Goal: Task Accomplishment & Management: Complete application form

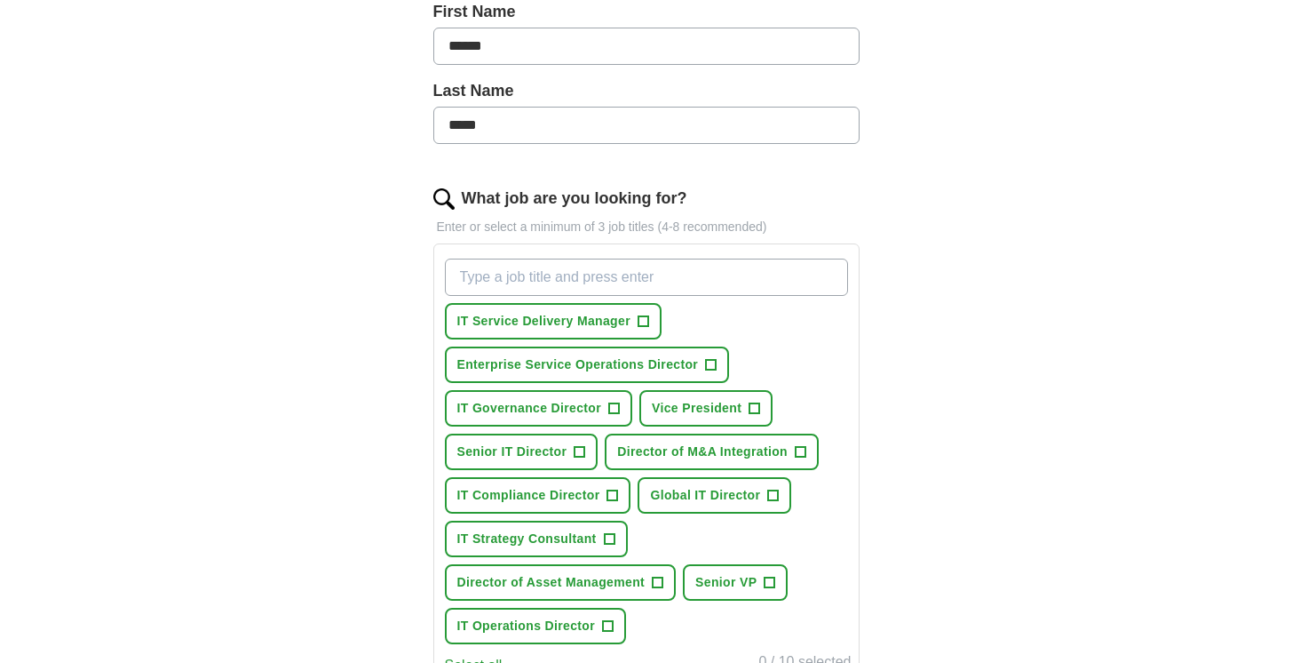
scroll to position [422, 0]
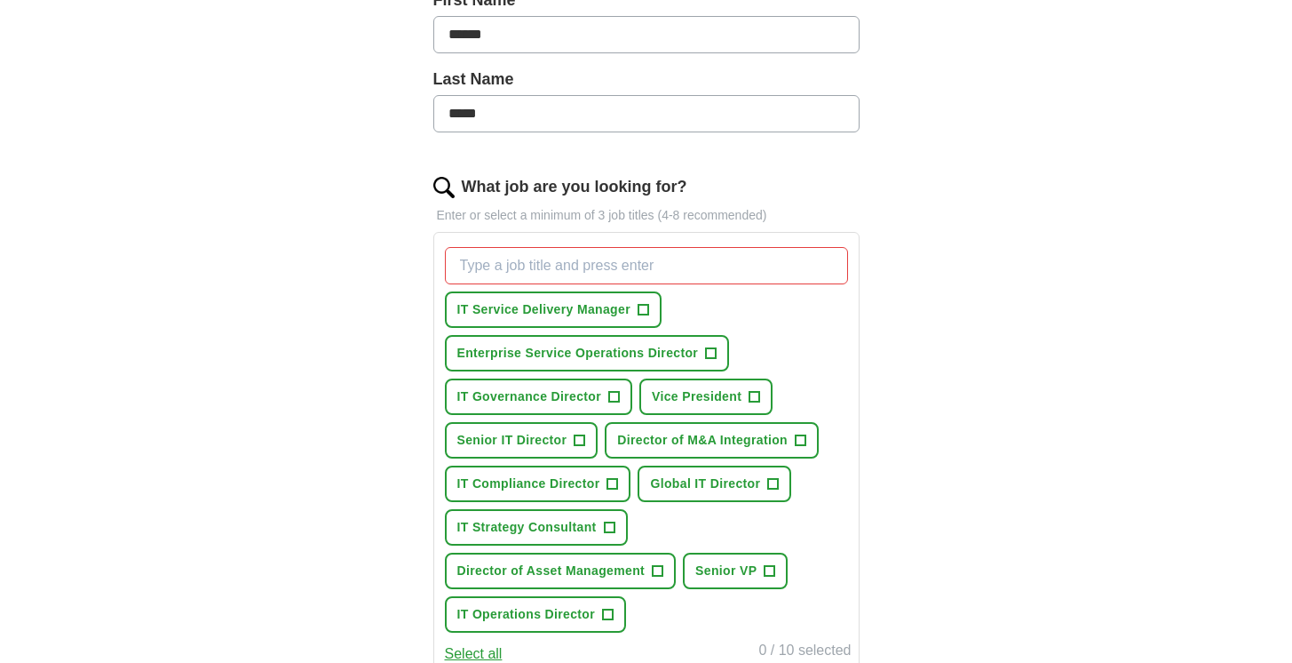
click at [759, 394] on span "+" at bounding box center [755, 397] width 11 height 14
click at [611, 317] on span "IT Service Delivery Manager" at bounding box center [543, 309] width 173 height 19
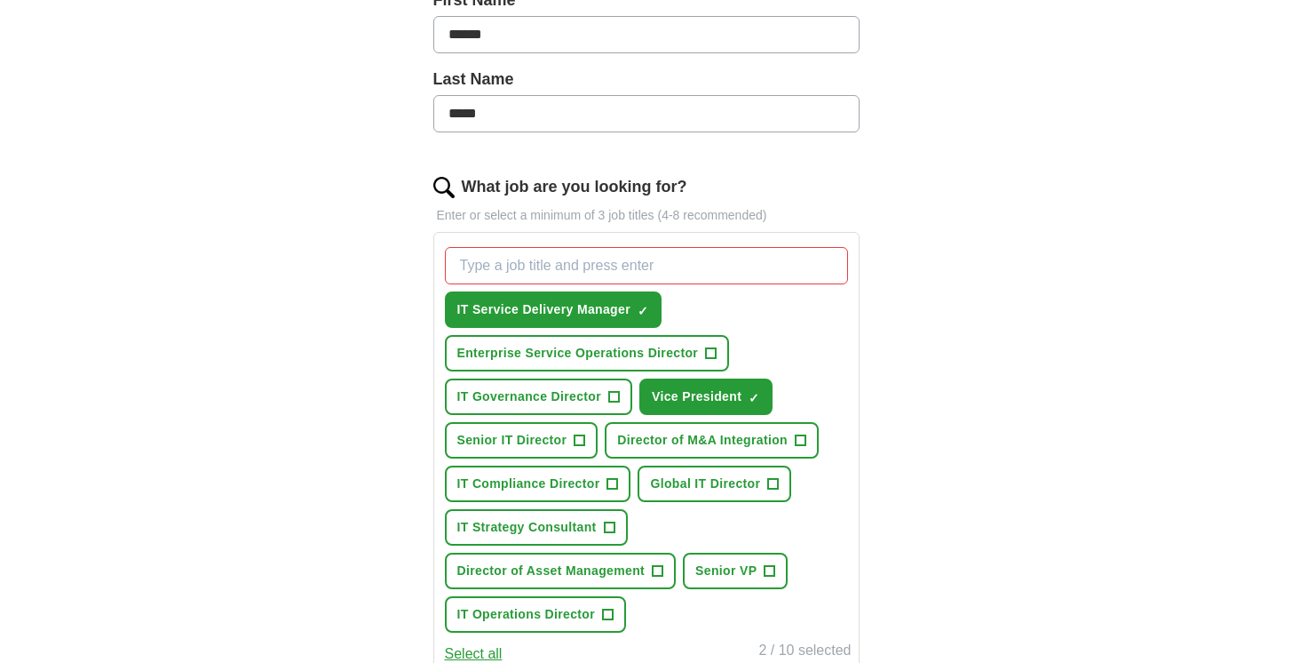
click at [632, 358] on span "Enterprise Service Operations Director" at bounding box center [578, 353] width 242 height 19
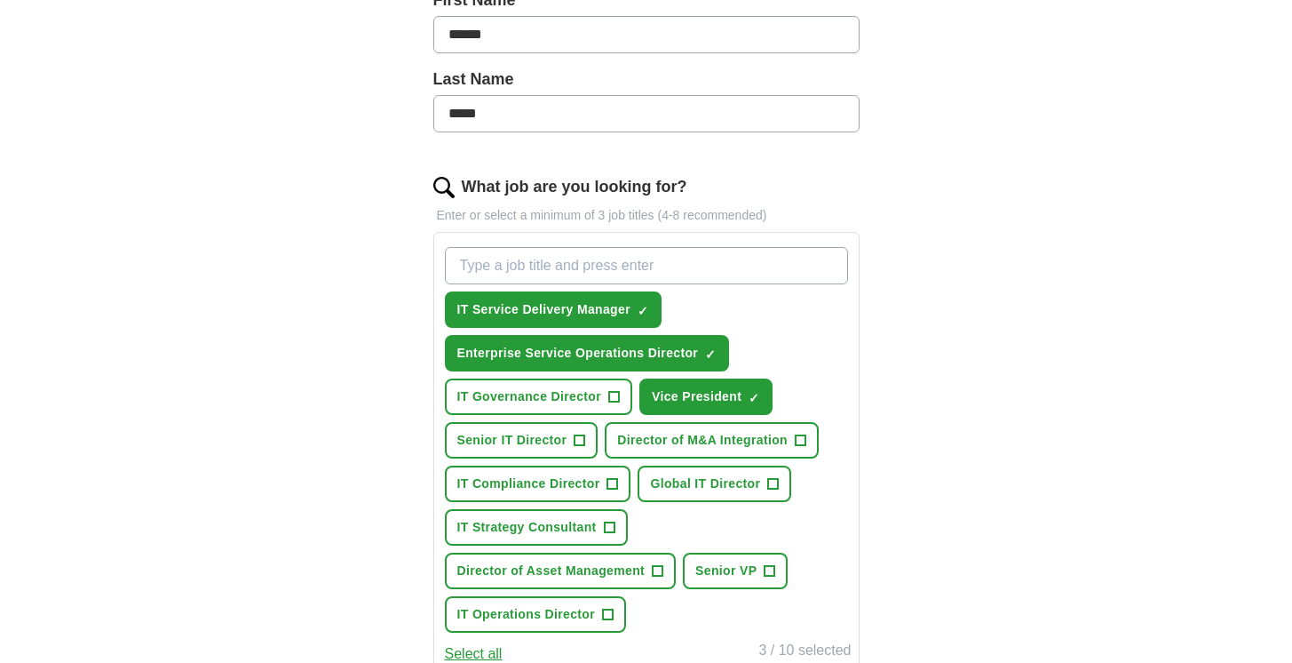
click at [589, 388] on span "IT Governance Director" at bounding box center [529, 396] width 145 height 19
click at [686, 410] on button "Vice President ✓ ×" at bounding box center [706, 396] width 133 height 36
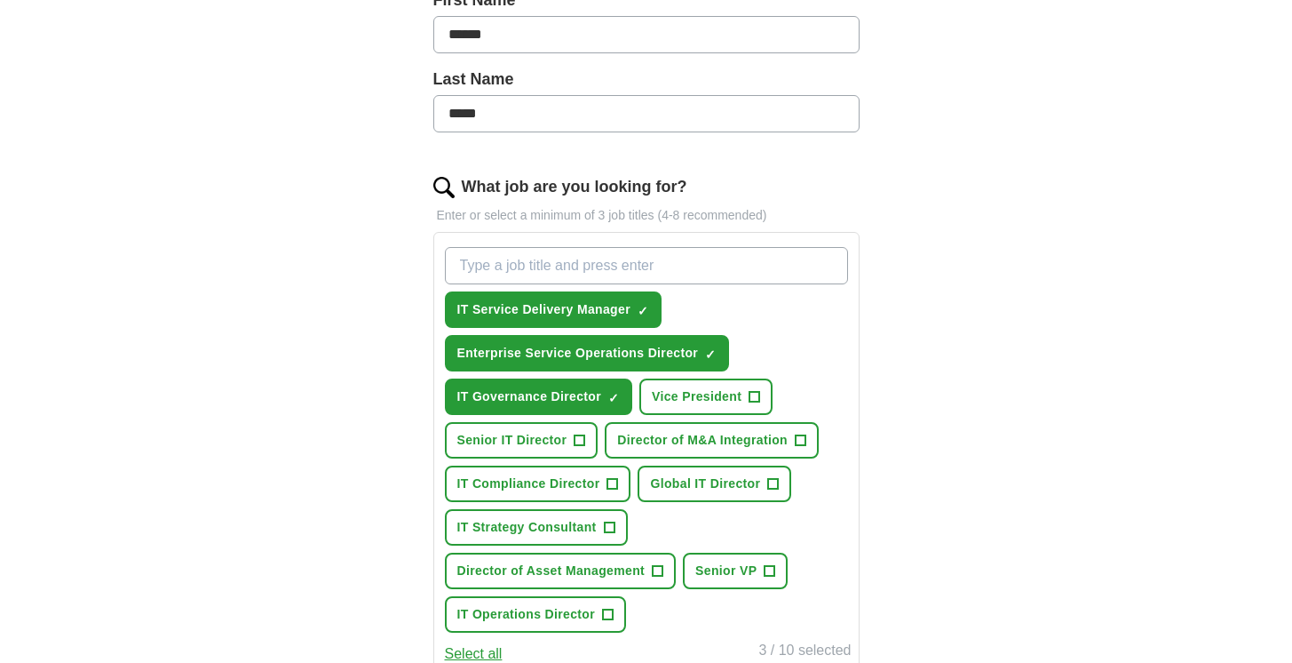
click at [513, 448] on span "Senior IT Director" at bounding box center [512, 440] width 110 height 19
click at [652, 441] on span "Director of M&A Integration" at bounding box center [702, 440] width 171 height 19
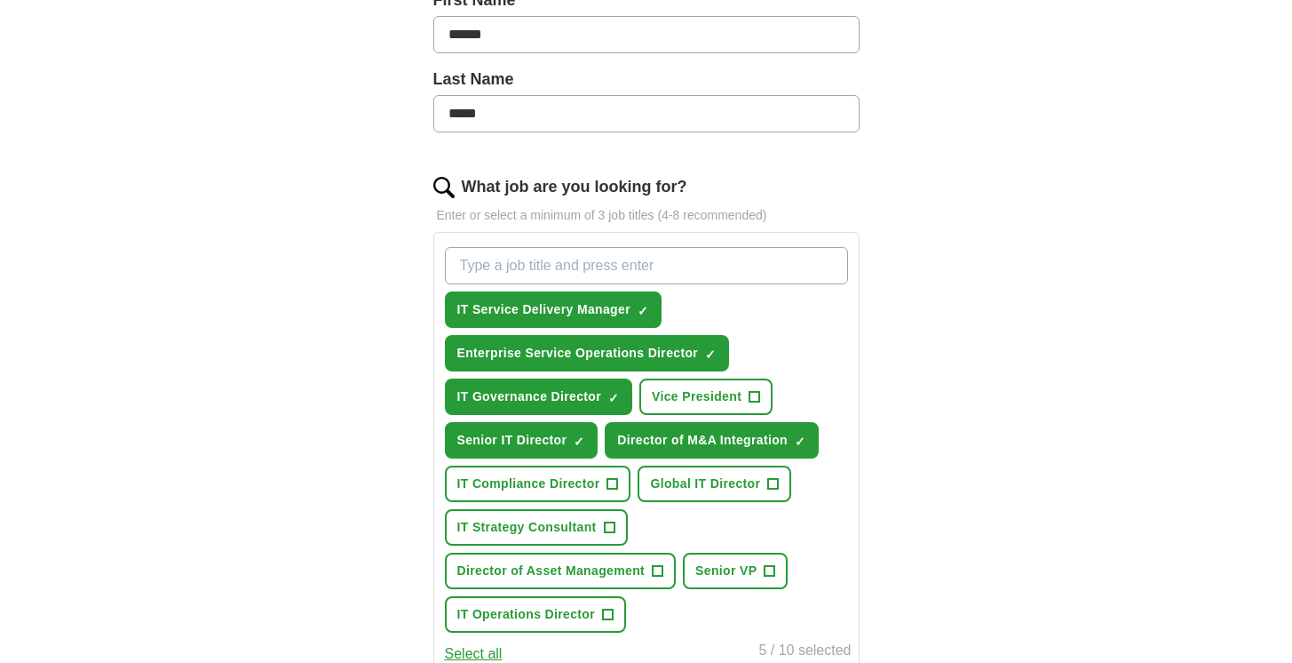
click at [688, 491] on span "Global IT Director" at bounding box center [705, 483] width 110 height 19
click at [536, 573] on span "Director of Asset Management" at bounding box center [551, 570] width 188 height 19
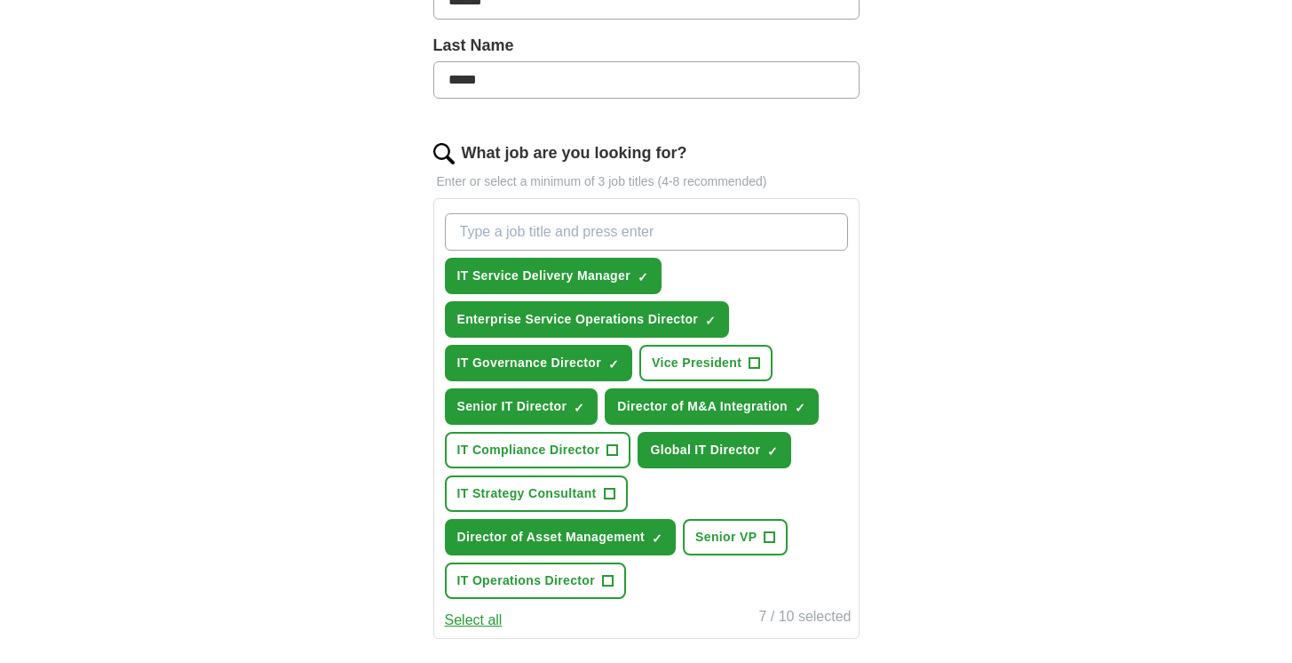
scroll to position [495, 0]
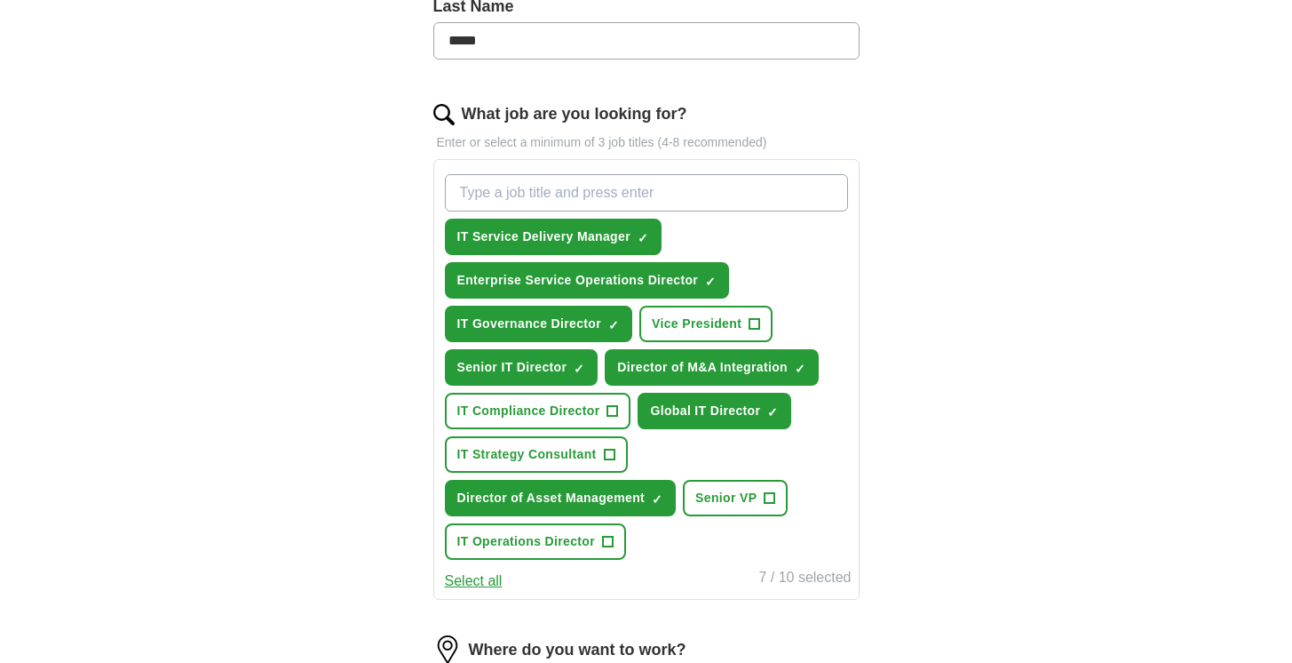
click at [524, 553] on button "IT Operations Director +" at bounding box center [536, 541] width 182 height 36
click at [535, 449] on span "IT Strategy Consultant" at bounding box center [526, 454] width 139 height 19
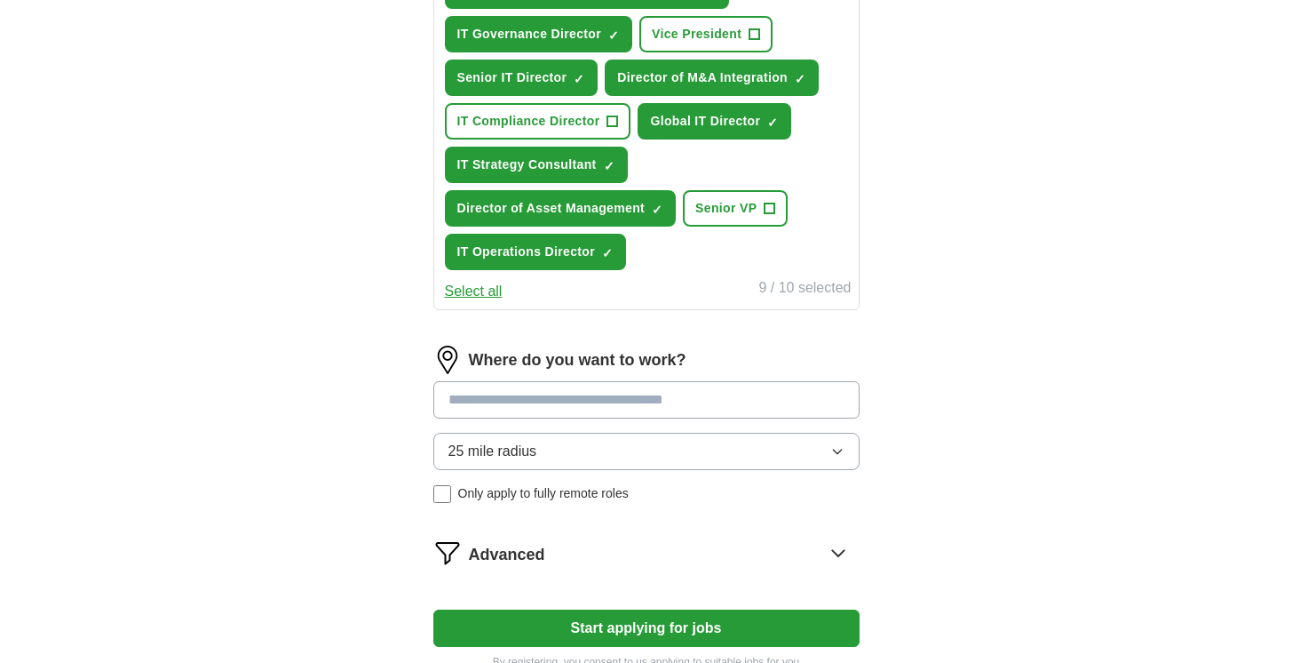
scroll to position [796, 0]
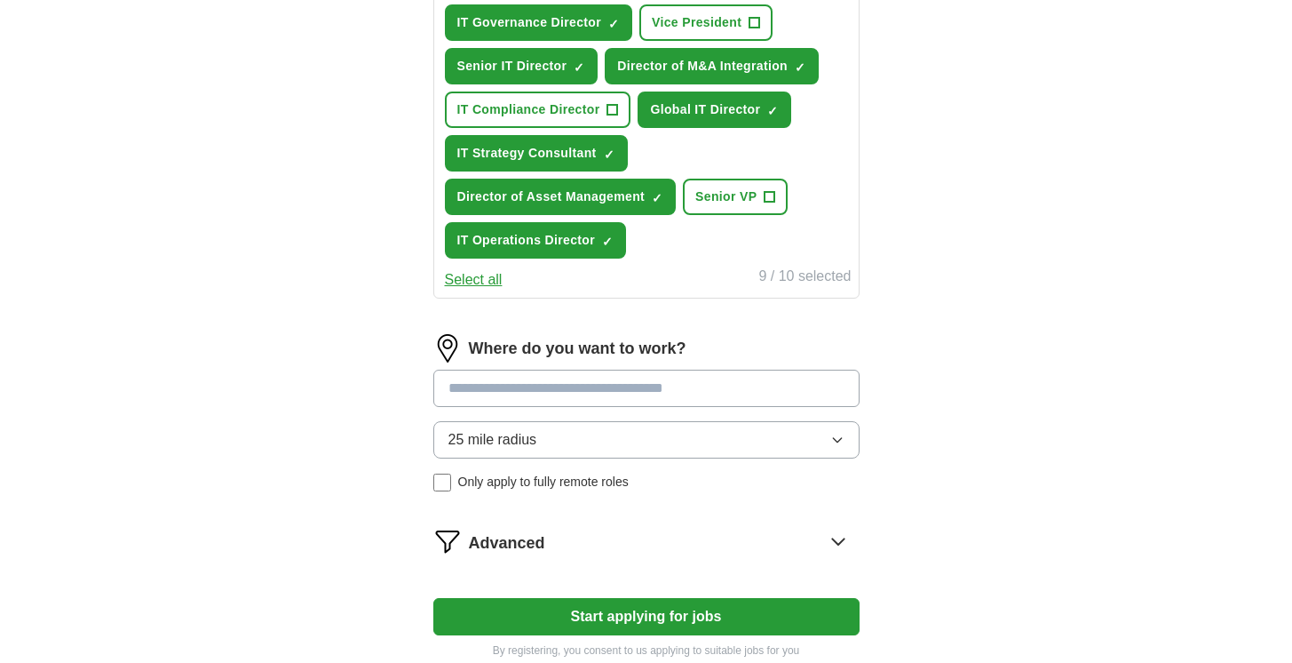
click at [642, 389] on input at bounding box center [646, 388] width 426 height 37
click at [836, 439] on div "Where do you want to work? 25 mile radius Only apply to fully remote roles" at bounding box center [646, 419] width 426 height 171
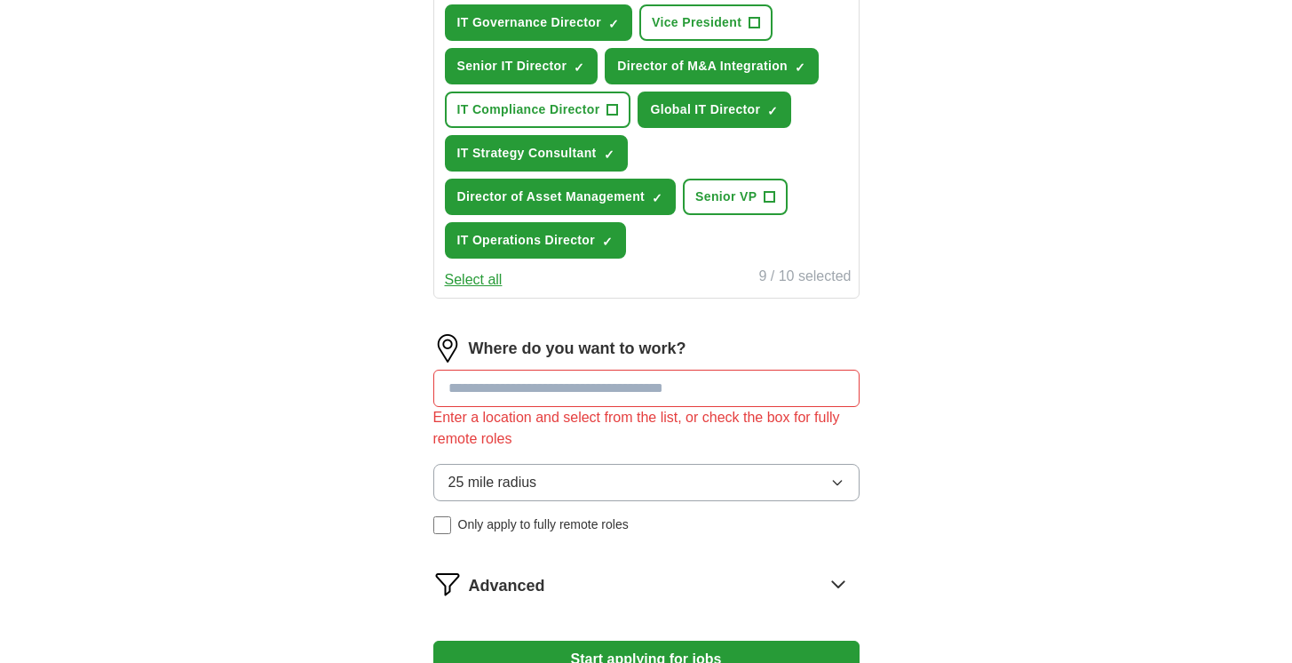
click at [651, 407] on div "Enter a location and select from the list, or check the box for fully remote ro…" at bounding box center [646, 428] width 426 height 43
click at [652, 391] on input at bounding box center [646, 388] width 426 height 37
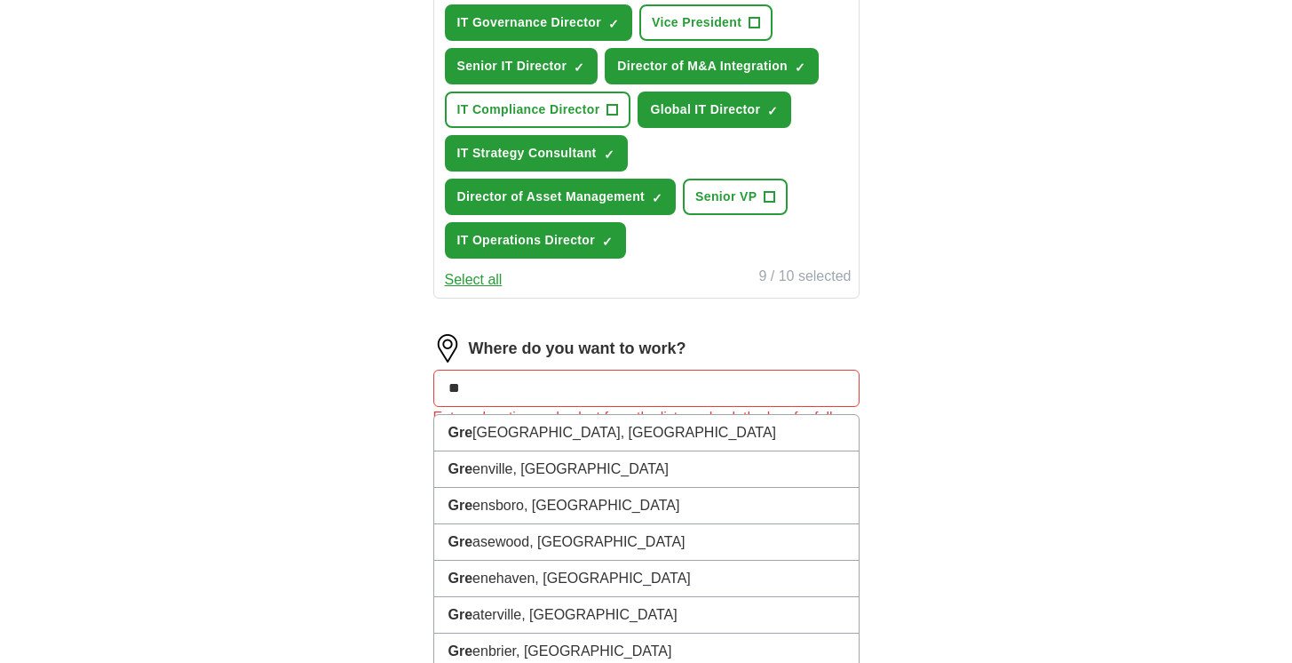
type input "*"
type input "*******"
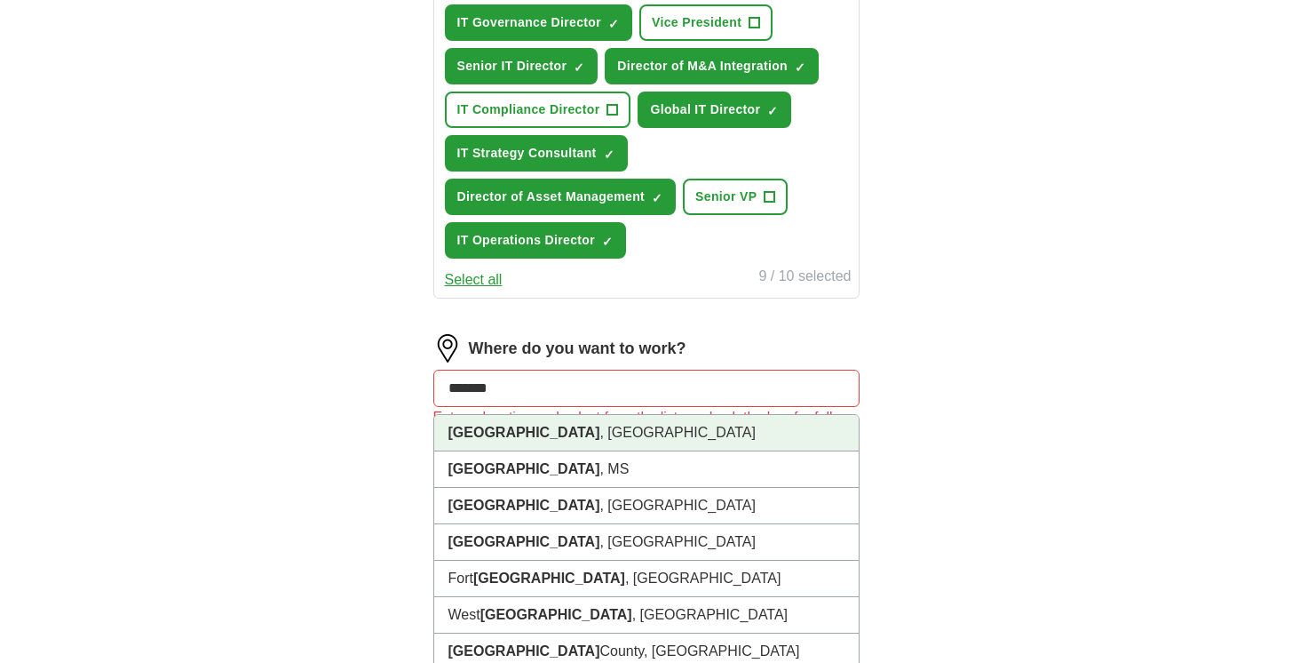
click at [559, 433] on li "[GEOGRAPHIC_DATA] , [GEOGRAPHIC_DATA]" at bounding box center [646, 433] width 425 height 36
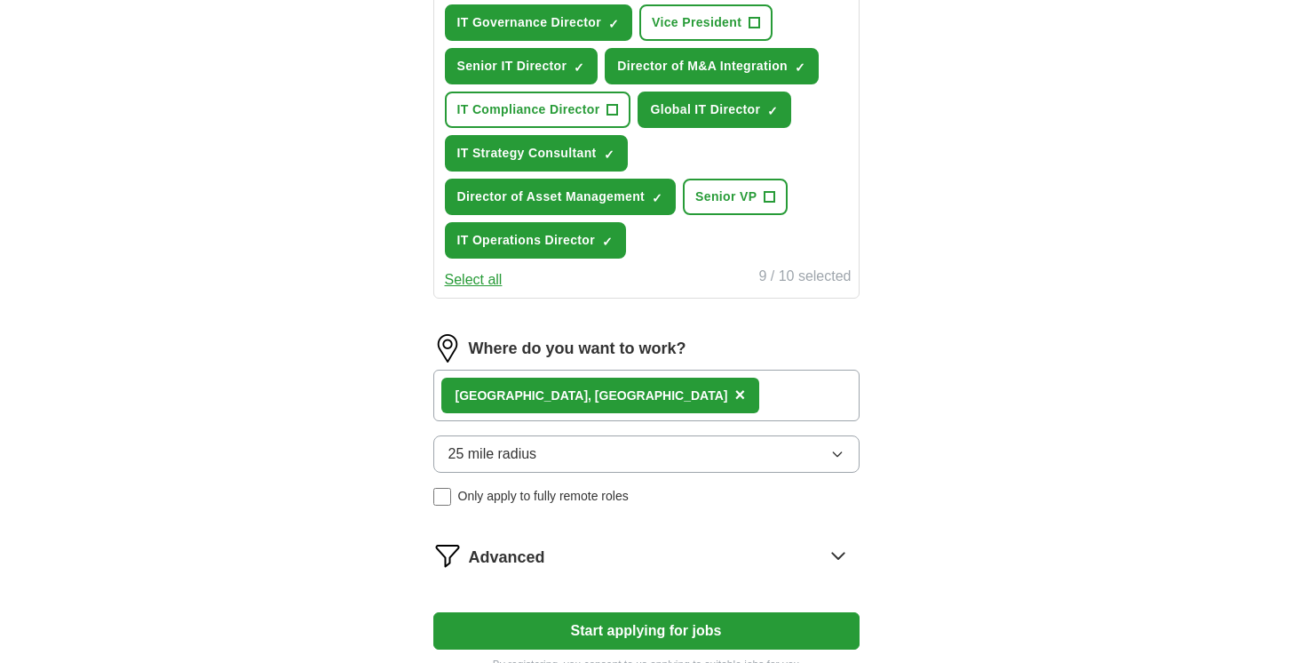
click at [603, 393] on div "[GEOGRAPHIC_DATA] , [GEOGRAPHIC_DATA] ×" at bounding box center [646, 396] width 426 height 52
click at [605, 400] on div "[GEOGRAPHIC_DATA] , [GEOGRAPHIC_DATA] ×" at bounding box center [646, 396] width 426 height 52
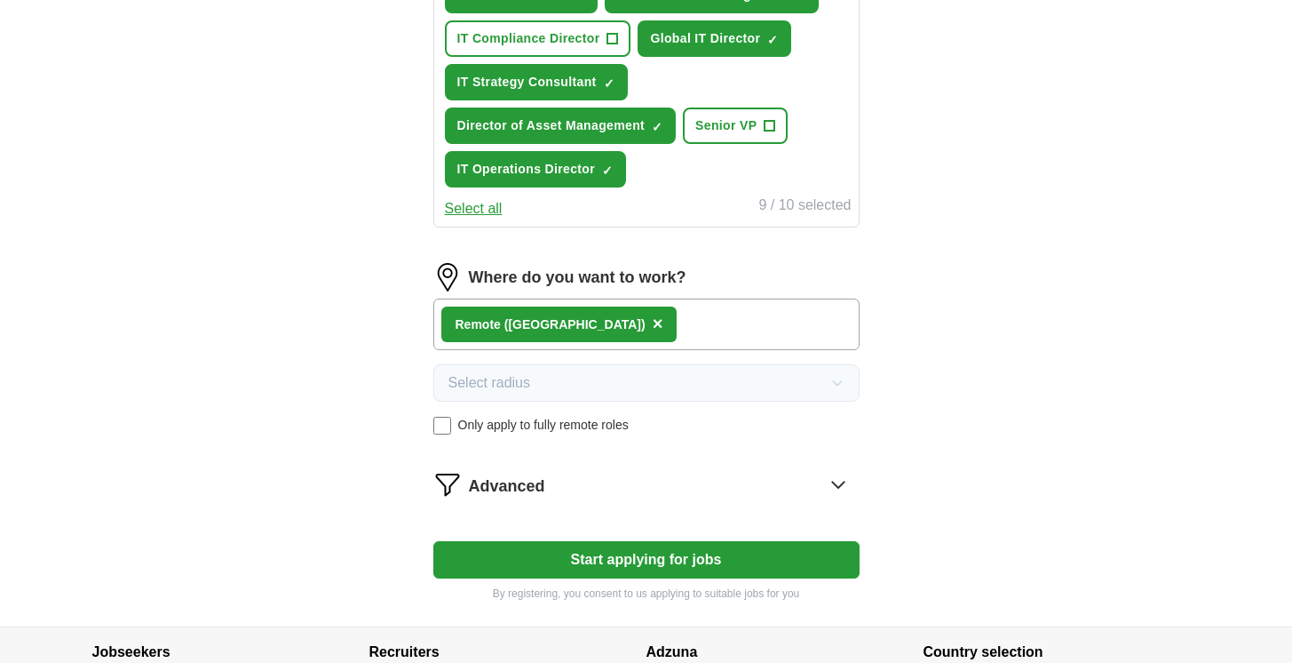
scroll to position [935, 0]
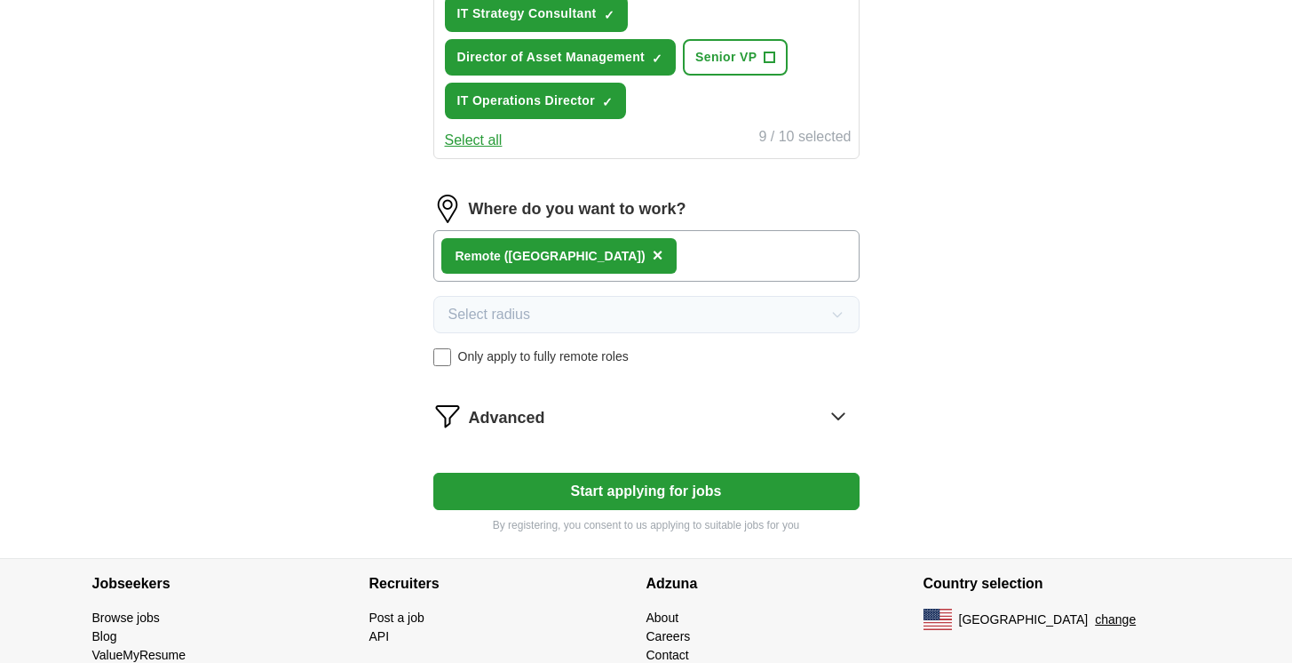
click at [839, 416] on icon at bounding box center [838, 416] width 28 height 28
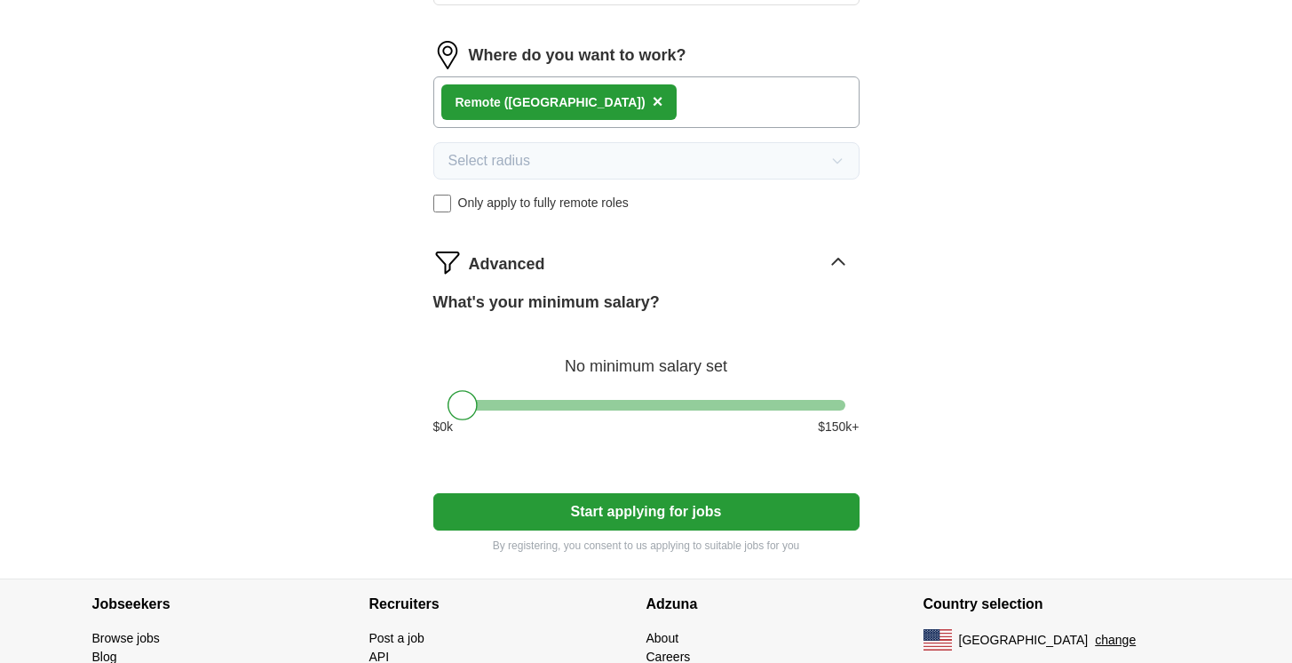
scroll to position [1173, 0]
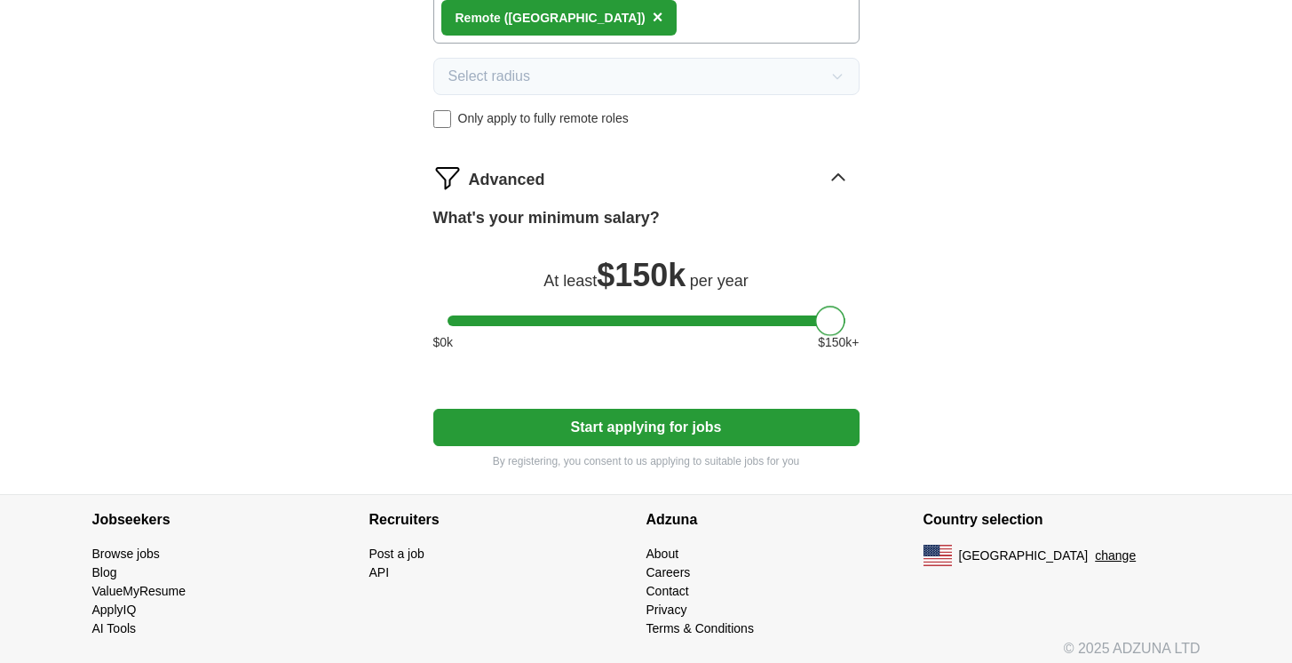
drag, startPoint x: 457, startPoint y: 325, endPoint x: 831, endPoint y: 324, distance: 374.0
click at [831, 324] on div at bounding box center [830, 321] width 30 height 30
click at [791, 355] on div "What's your minimum salary? At least $ 150k per year $ 0 k $ 150 k+" at bounding box center [646, 286] width 426 height 160
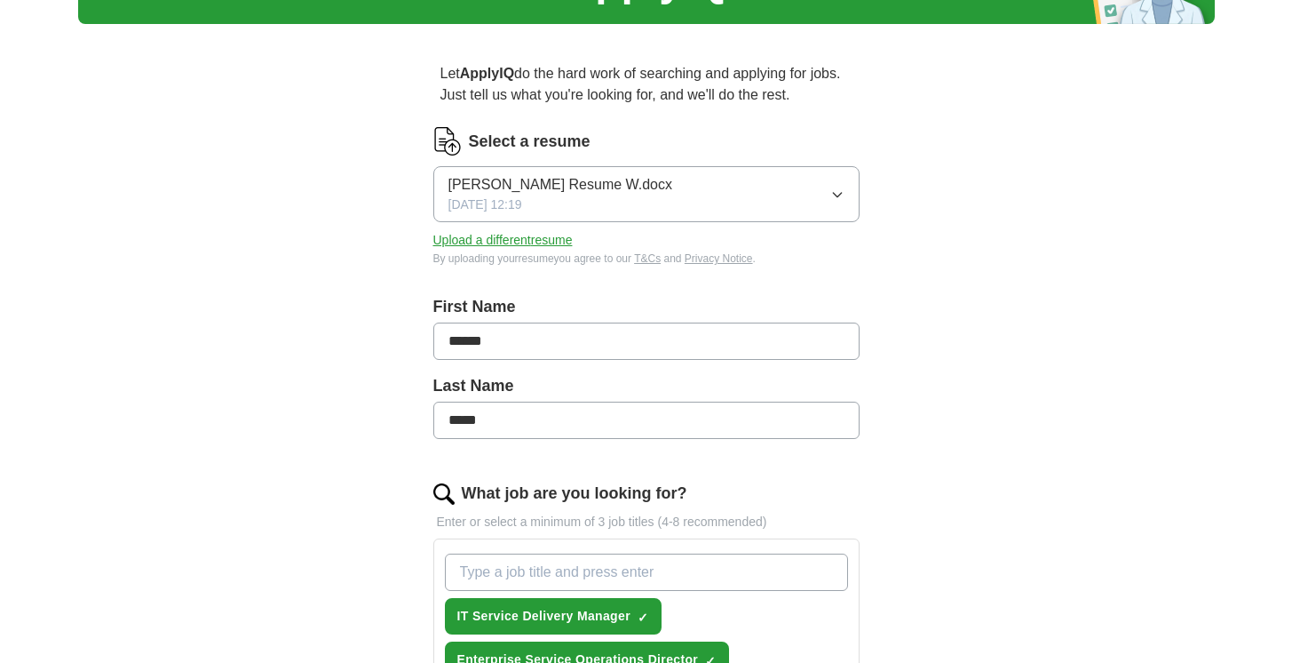
scroll to position [0, 0]
